Goal: Transaction & Acquisition: Purchase product/service

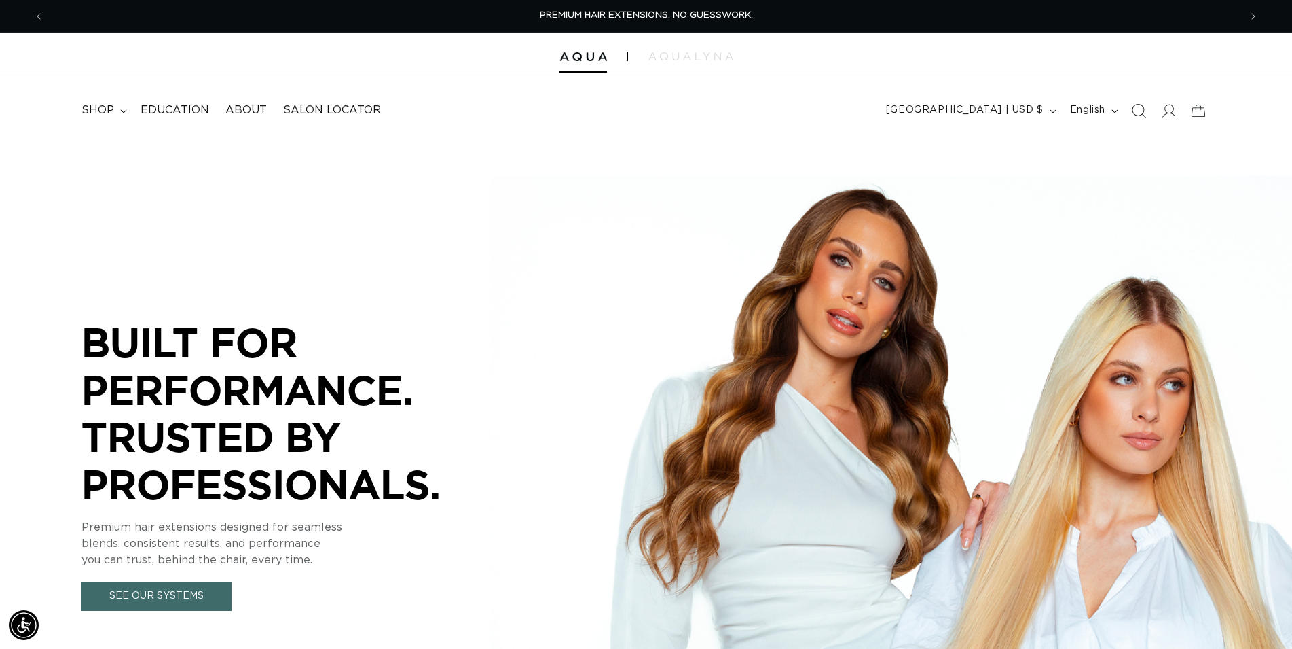
click at [1138, 109] on icon "Search" at bounding box center [1138, 110] width 14 height 14
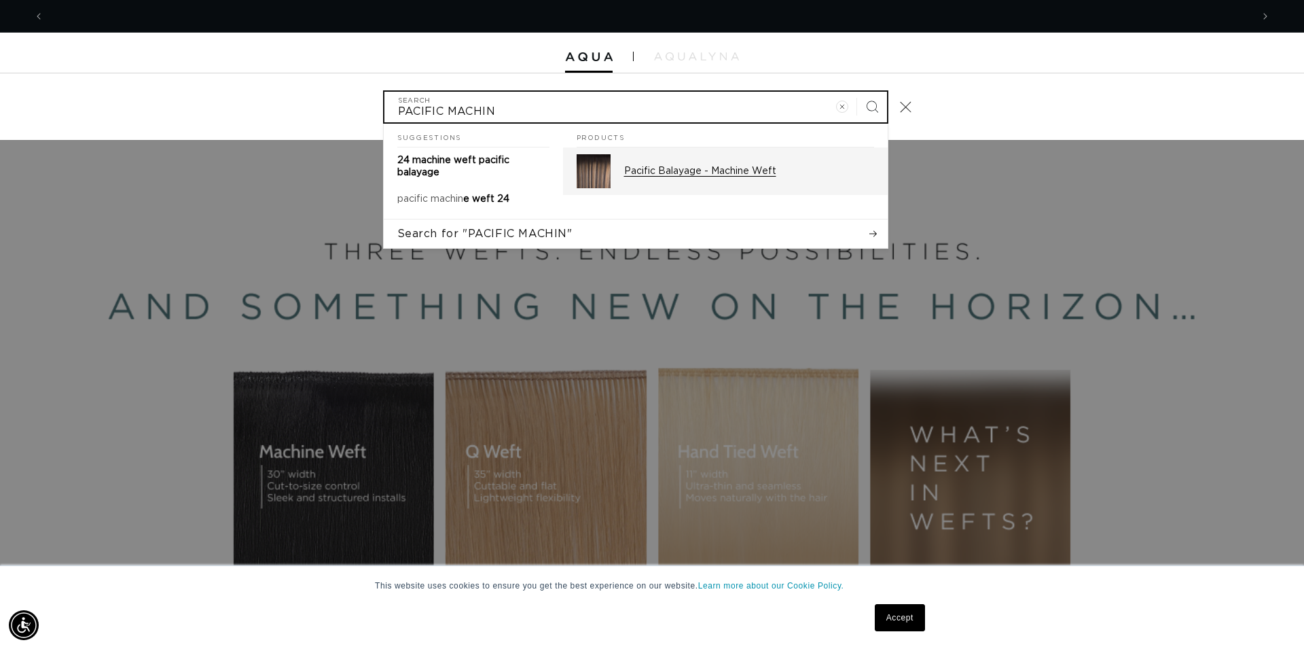
scroll to position [0, 2415]
type input "PACIFIC MACHIN"
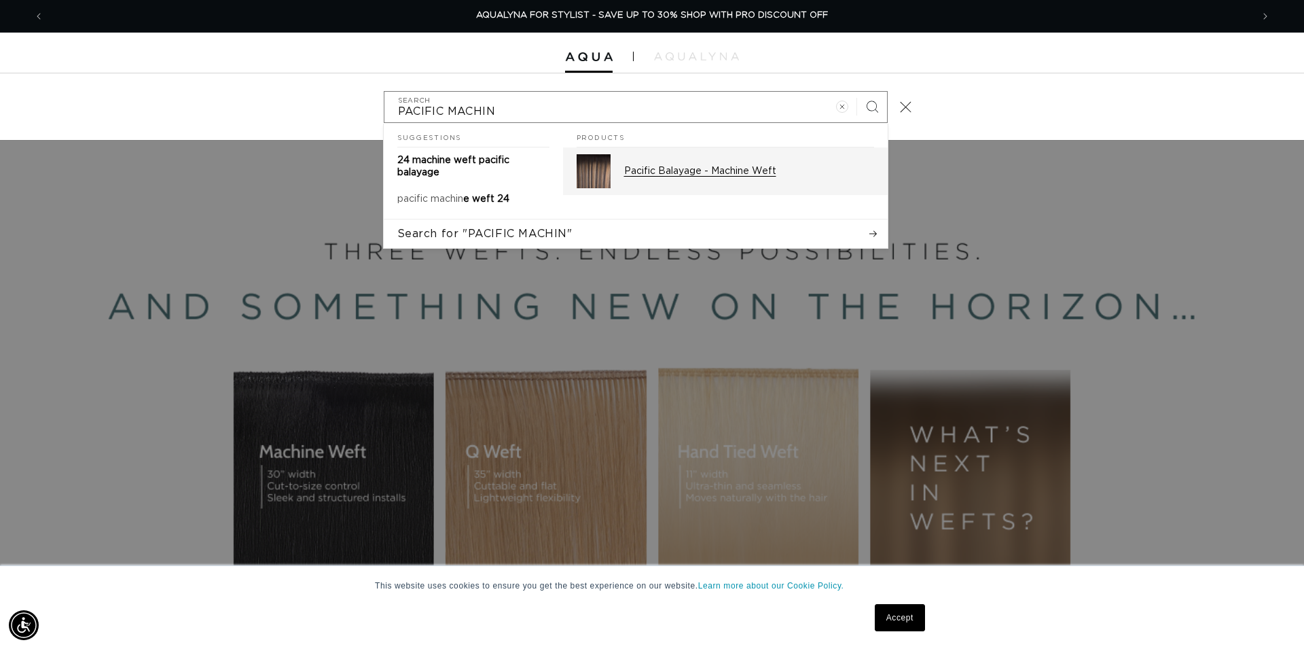
click at [744, 171] on p "Pacific Balayage - Machine Weft" at bounding box center [749, 171] width 250 height 12
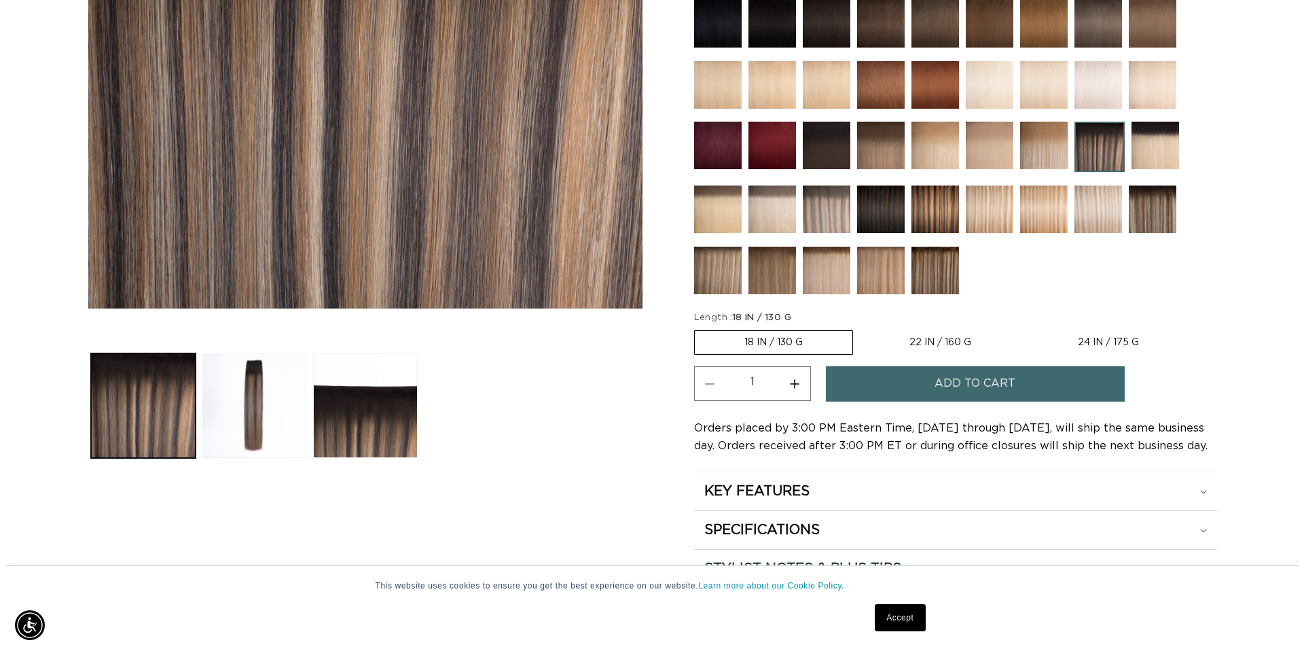
scroll to position [416, 0]
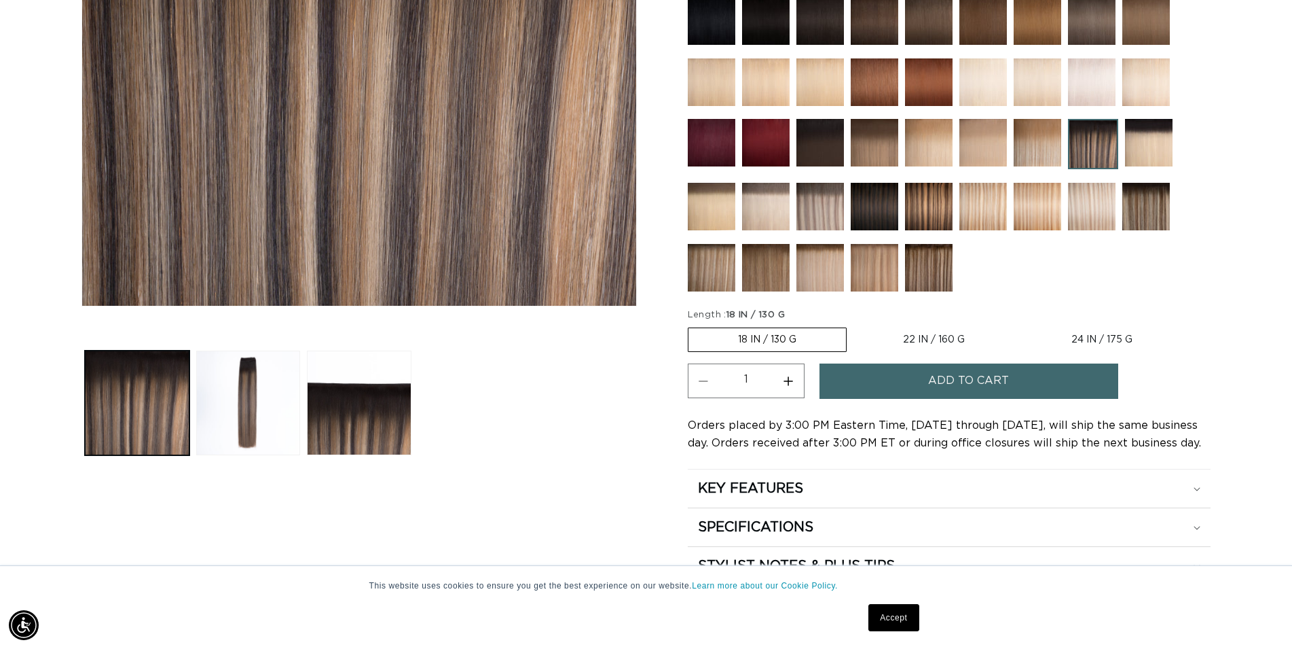
click at [902, 378] on button "Add to cart" at bounding box center [969, 380] width 299 height 35
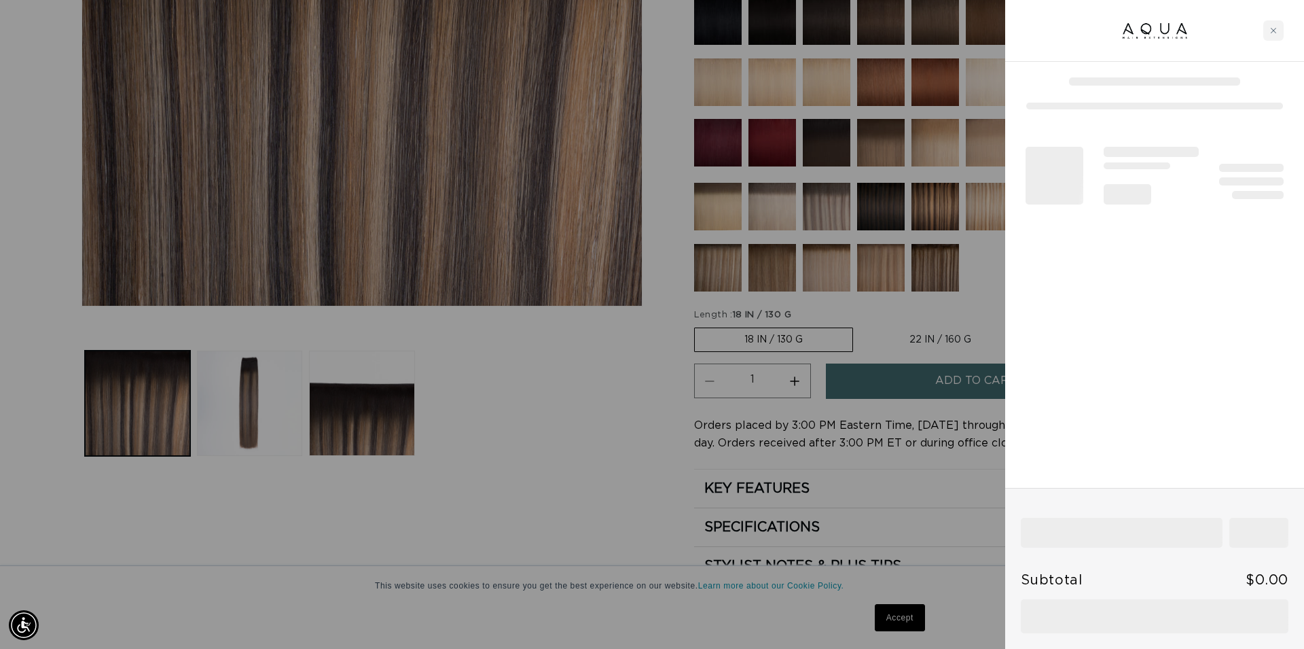
scroll to position [0, 1207]
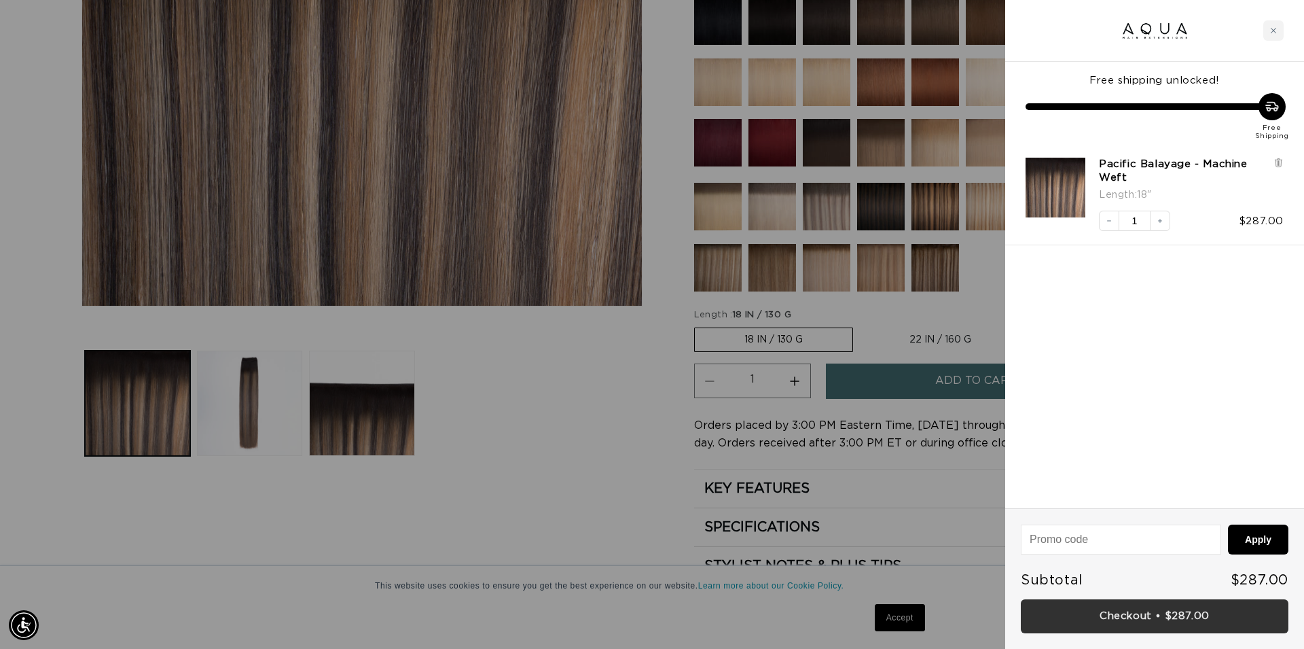
click at [1160, 617] on link "Checkout • $287.00" at bounding box center [1155, 616] width 268 height 35
